Goal: Task Accomplishment & Management: Use online tool/utility

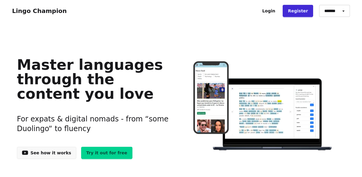
click at [275, 13] on link "Login" at bounding box center [268, 11] width 23 height 12
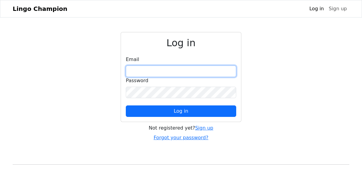
click at [137, 71] on input "email" at bounding box center [181, 71] width 111 height 11
type input "**********"
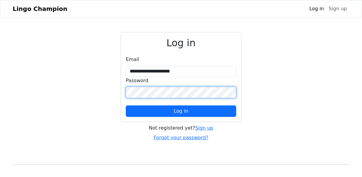
click at [126, 105] on button "Log in" at bounding box center [181, 110] width 111 height 11
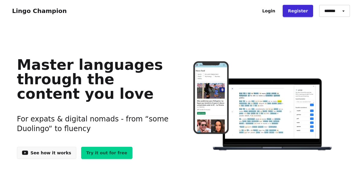
click at [275, 9] on link "Login" at bounding box center [268, 11] width 23 height 12
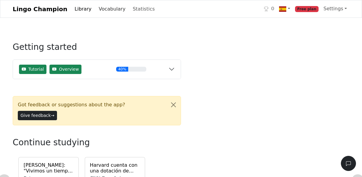
click at [98, 10] on link "Vocabulary" at bounding box center [112, 9] width 32 height 12
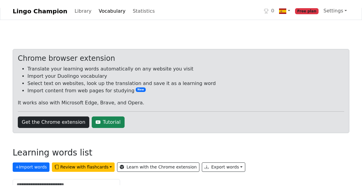
scroll to position [4, 0]
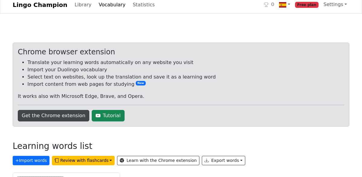
click at [77, 115] on link "Get the Chrome extension" at bounding box center [54, 115] width 72 height 11
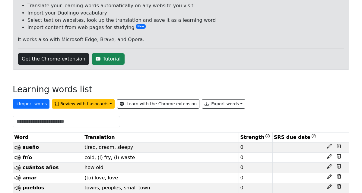
scroll to position [66, 0]
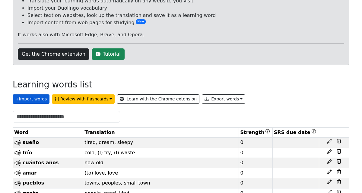
click at [31, 102] on button "+ Import words" at bounding box center [31, 98] width 37 height 9
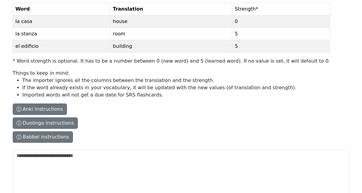
scroll to position [81, 0]
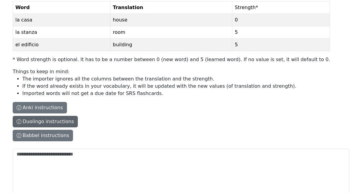
click at [62, 123] on button "Duolingo instructions" at bounding box center [45, 121] width 65 height 11
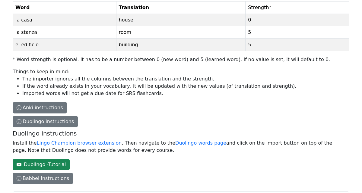
scroll to position [0, 0]
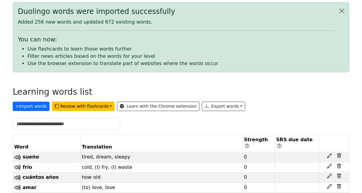
scroll to position [45, 0]
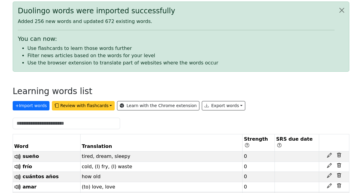
click at [105, 107] on button "Review with flashcards" at bounding box center [83, 105] width 63 height 9
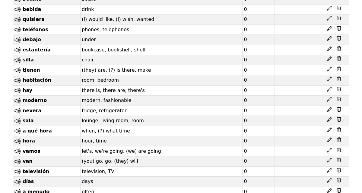
scroll to position [0, 0]
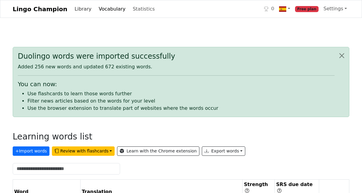
click at [80, 5] on link "Library" at bounding box center [83, 9] width 22 height 12
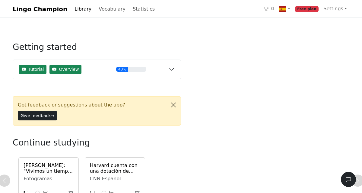
click at [72, 9] on link "Library" at bounding box center [83, 9] width 22 height 12
click at [104, 10] on link "Vocabulary" at bounding box center [112, 9] width 32 height 12
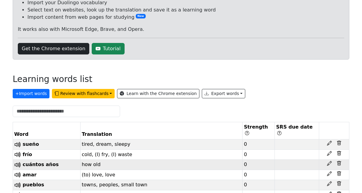
scroll to position [74, 0]
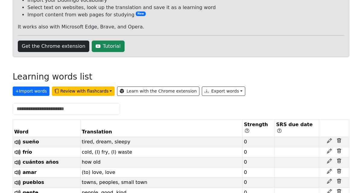
click at [18, 124] on th "Word" at bounding box center [47, 128] width 68 height 17
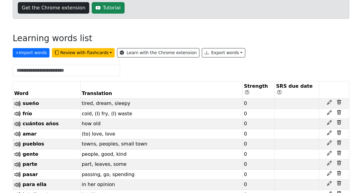
scroll to position [113, 0]
